Goal: Task Accomplishment & Management: Use online tool/utility

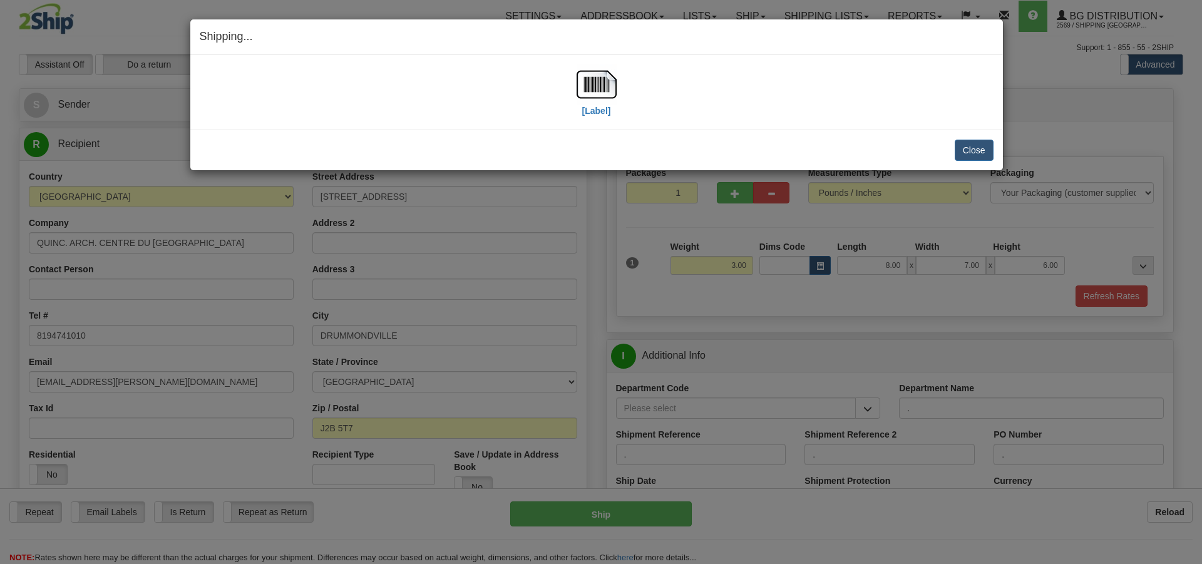
select select "2"
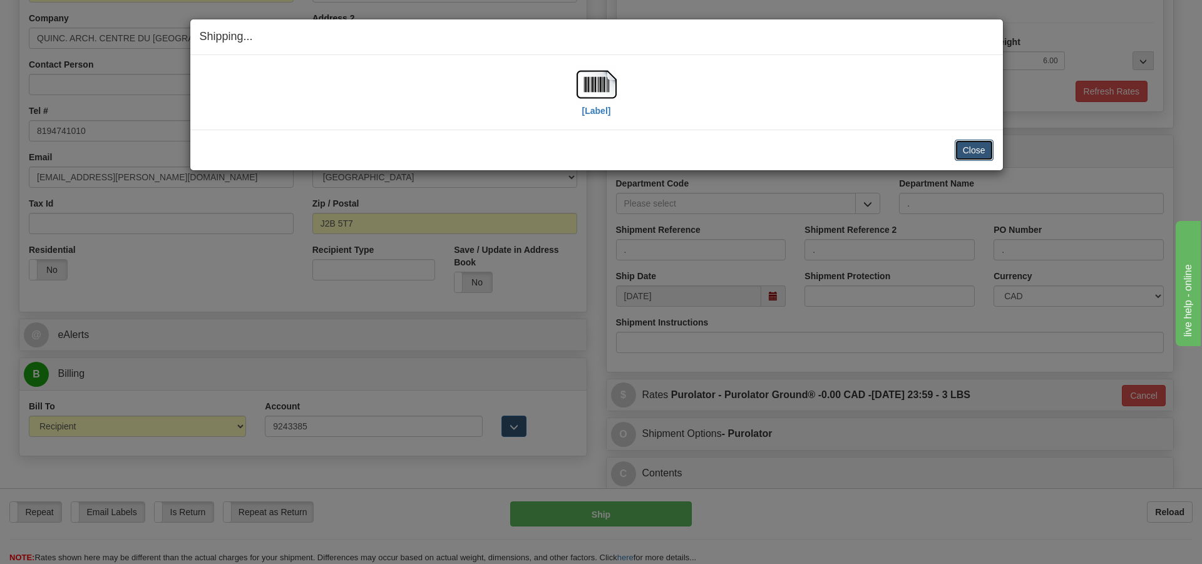
click at [984, 153] on button "Close" at bounding box center [973, 150] width 39 height 21
click at [961, 154] on button "Close" at bounding box center [973, 150] width 39 height 21
click at [963, 154] on button "Close" at bounding box center [973, 150] width 39 height 21
click at [978, 145] on button "Close" at bounding box center [973, 150] width 39 height 21
